Goal: Navigation & Orientation: Find specific page/section

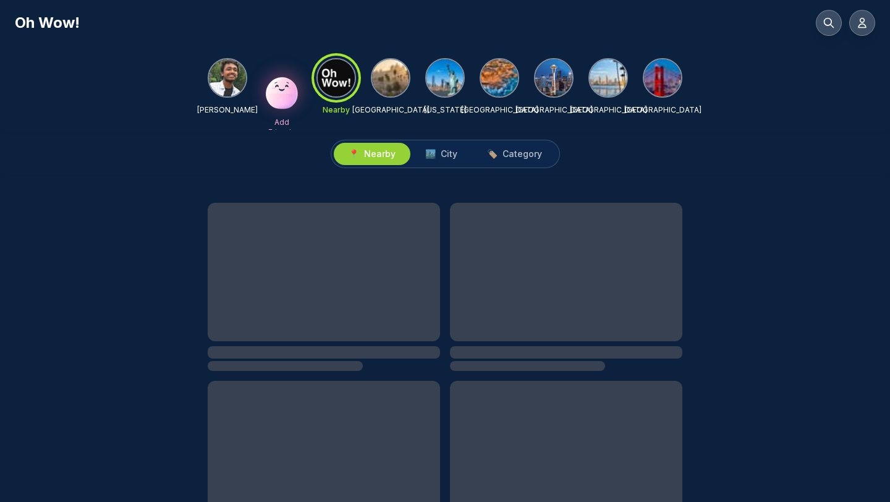
click at [401, 93] on div at bounding box center [391, 78] width 40 height 40
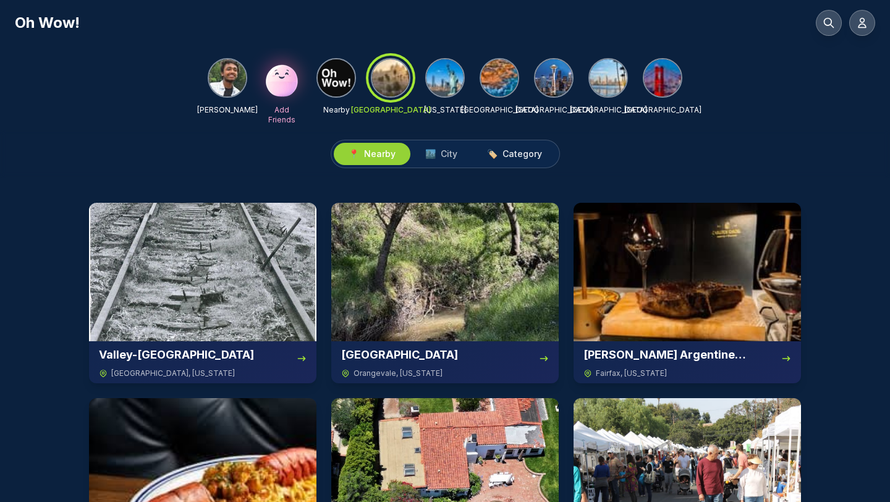
click at [498, 153] on span "🏷️ Category" at bounding box center [514, 154] width 55 height 12
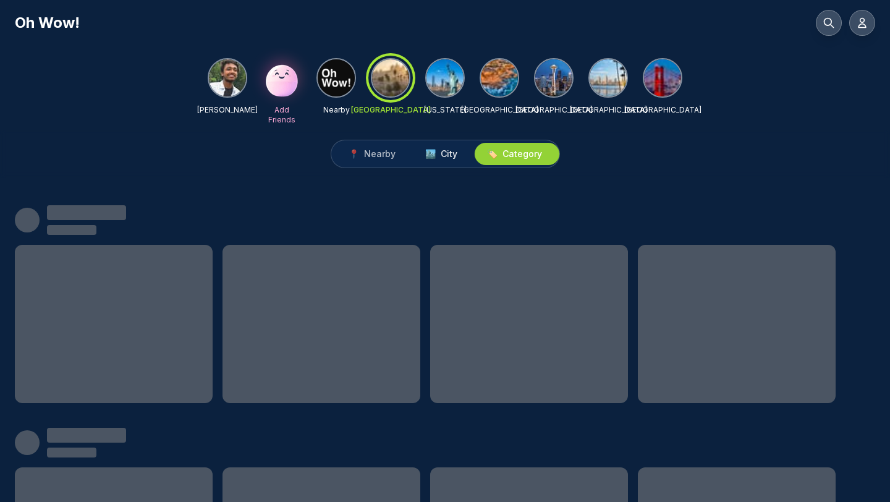
click at [463, 155] on button "🏙️ City" at bounding box center [442, 154] width 62 height 22
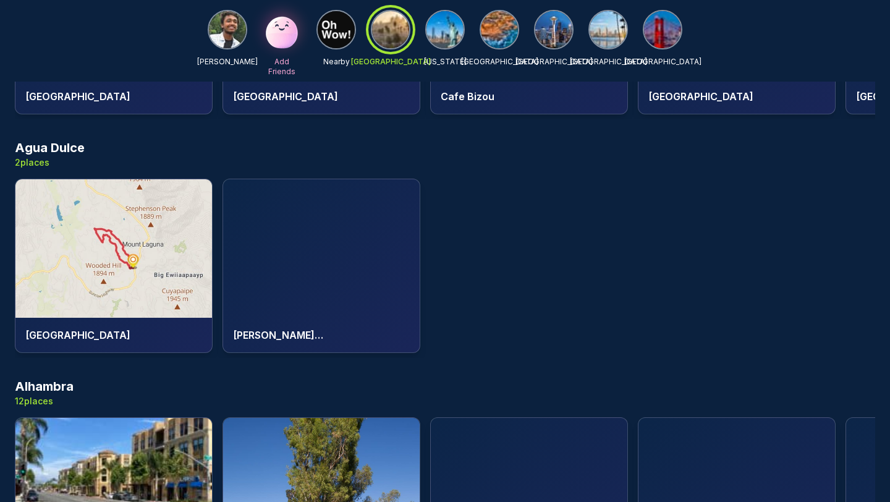
scroll to position [36, 0]
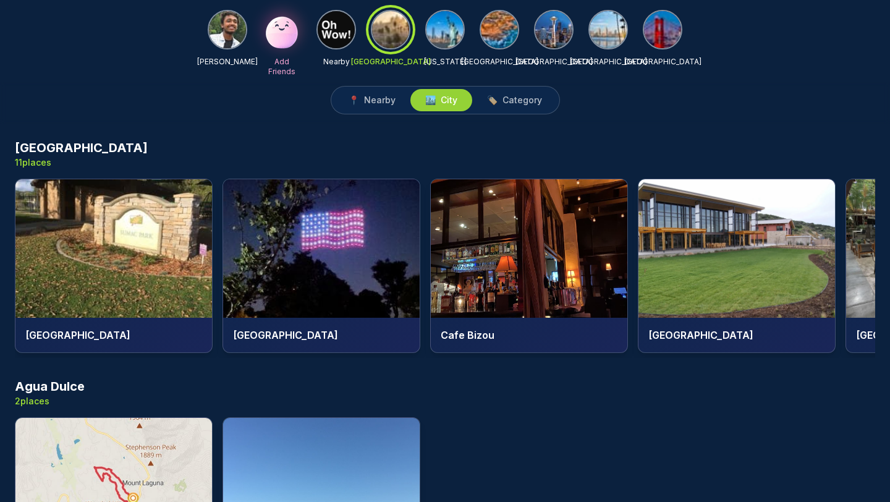
click at [507, 243] on img at bounding box center [529, 248] width 197 height 139
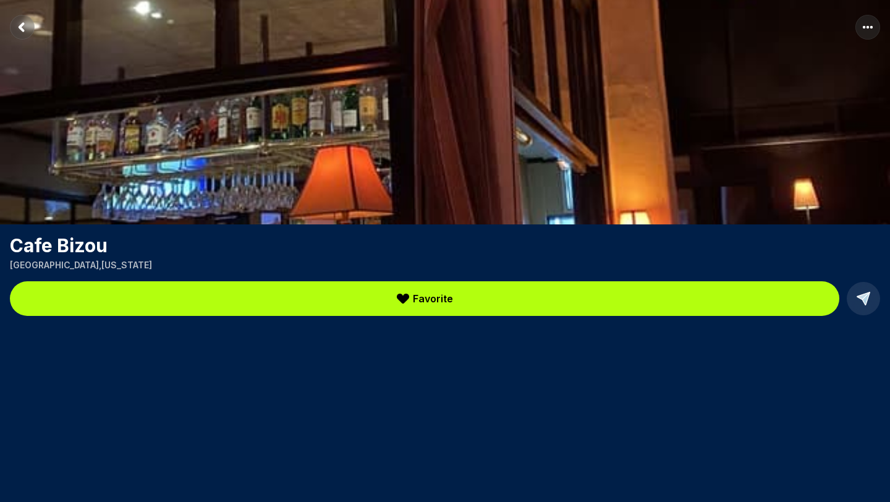
click at [24, 31] on rect "Return to previous page" at bounding box center [22, 27] width 25 height 25
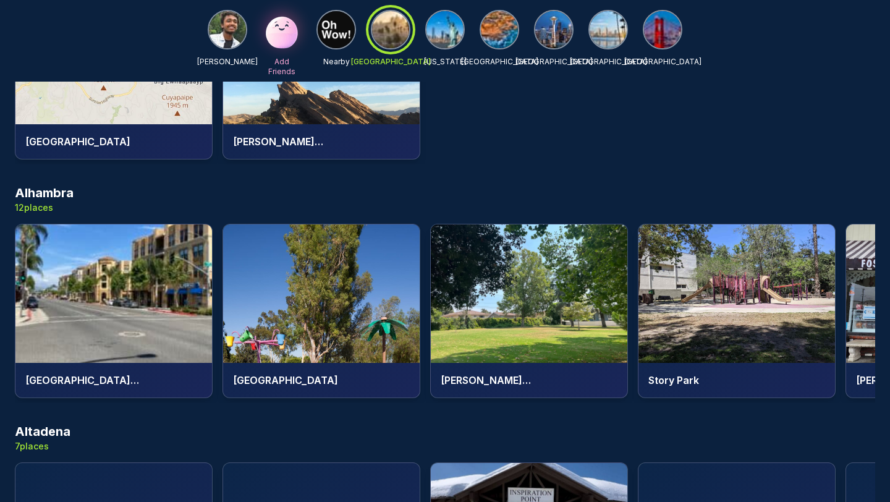
scroll to position [1968, 0]
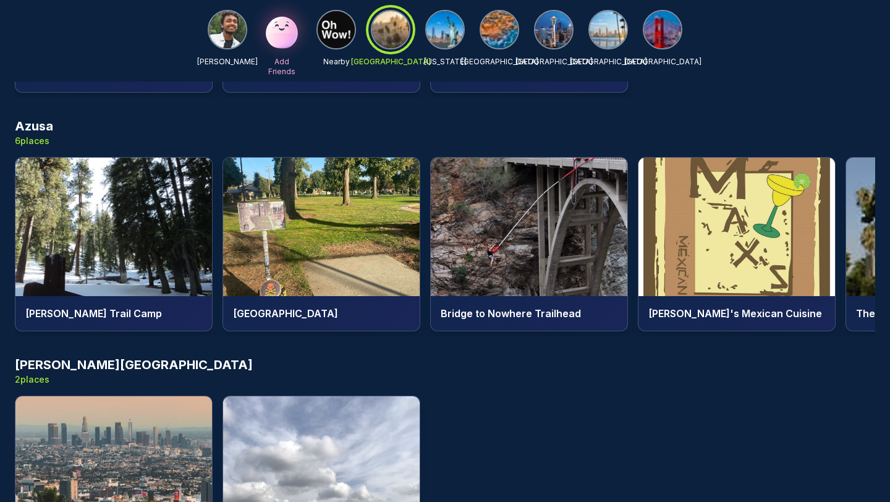
click at [163, 259] on img at bounding box center [113, 227] width 197 height 139
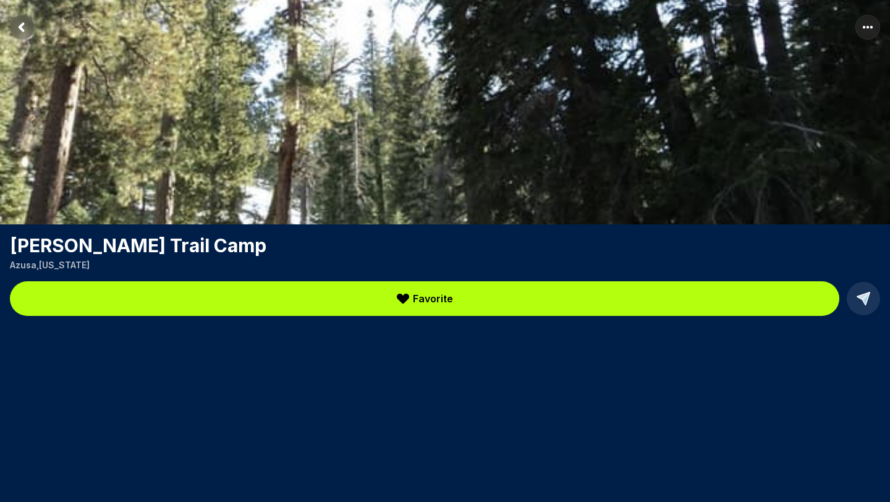
click at [30, 35] on rect "Return to previous page" at bounding box center [22, 27] width 25 height 25
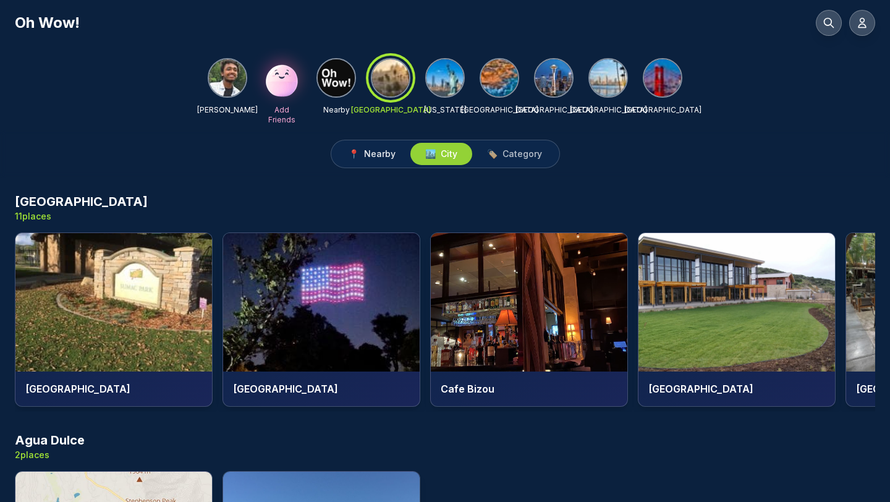
click at [378, 151] on span "Nearby" at bounding box center [380, 154] width 32 height 12
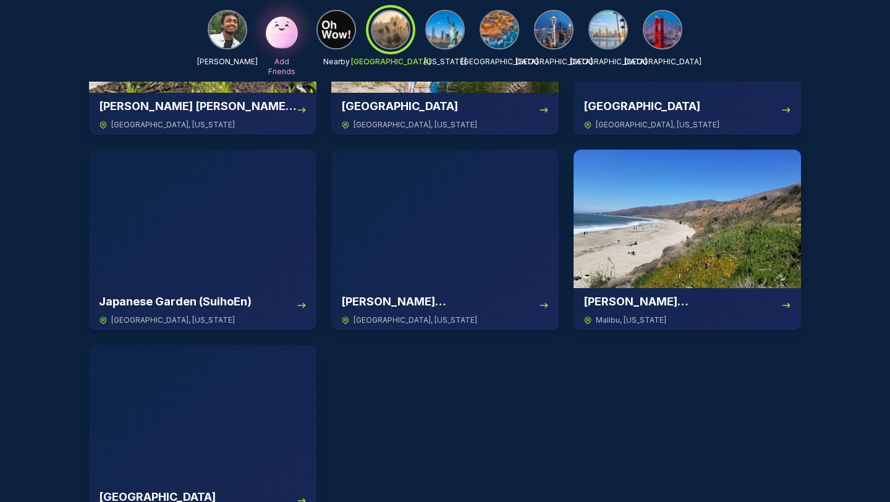
scroll to position [6290, 0]
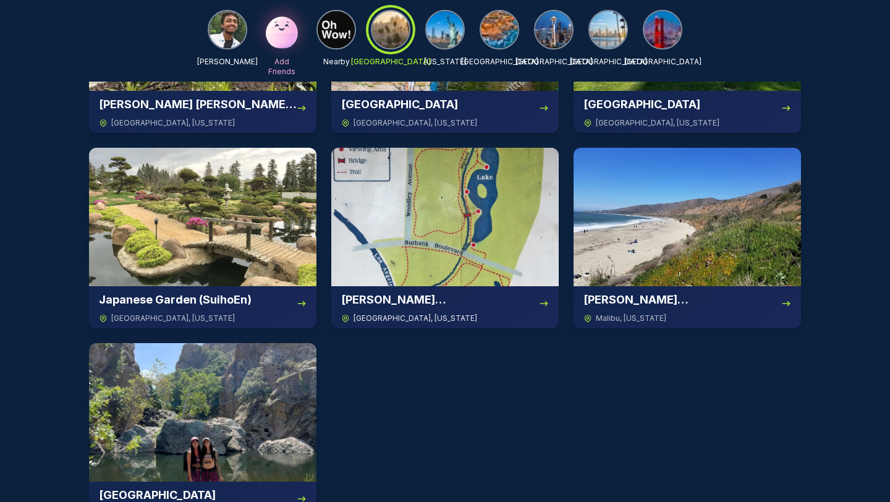
click at [429, 222] on img at bounding box center [445, 217] width 228 height 139
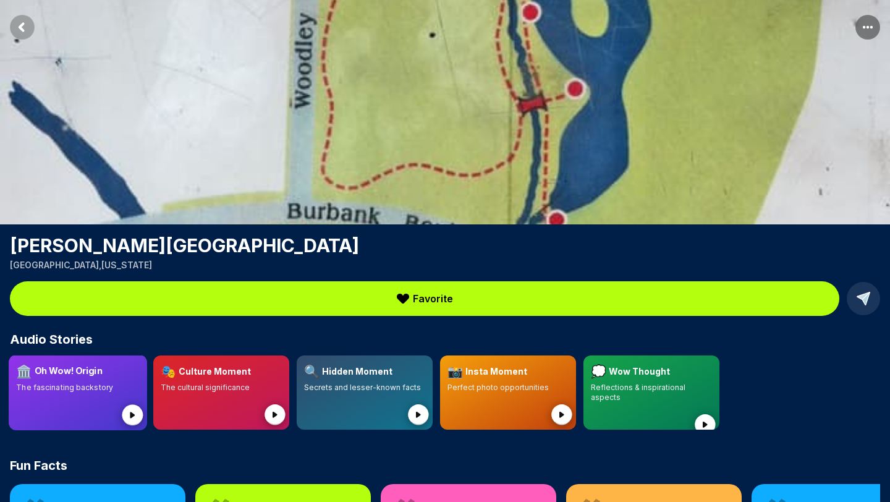
click at [137, 416] on circle at bounding box center [132, 414] width 21 height 21
